Goal: Find specific page/section: Find specific page/section

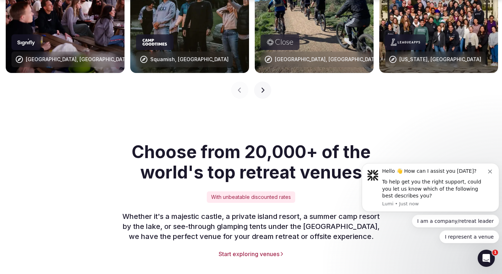
scroll to position [916, 0]
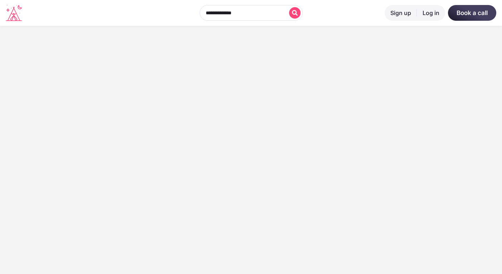
click at [258, 14] on input "text" at bounding box center [251, 13] width 103 height 16
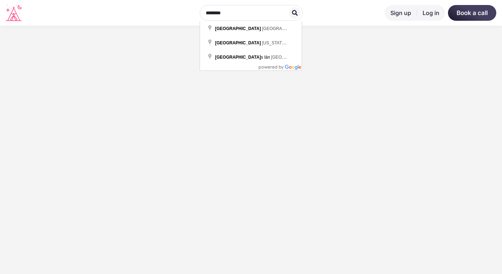
type input "**********"
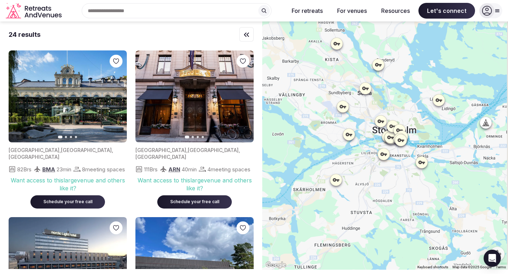
click at [383, 122] on icon at bounding box center [380, 122] width 6 height 4
